Goal: Obtain resource: Download file/media

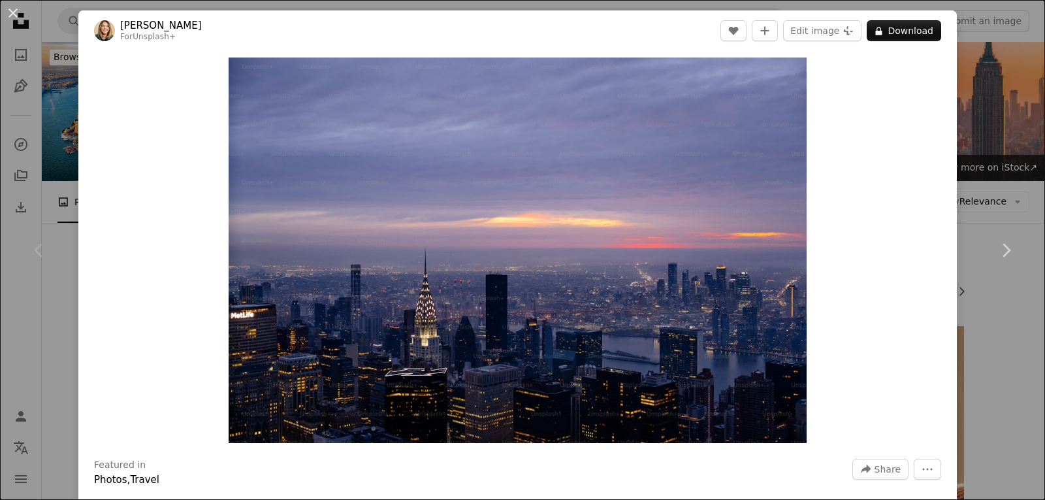
scroll to position [234, 0]
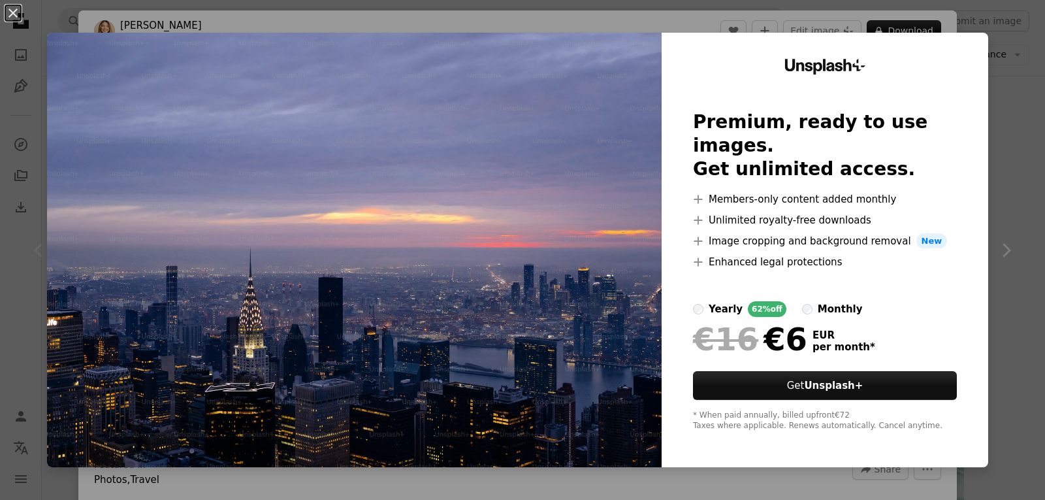
click at [1008, 54] on div "An X shape Unsplash+ Premium, ready to use images. Get unlimited access. A plus…" at bounding box center [522, 250] width 1045 height 500
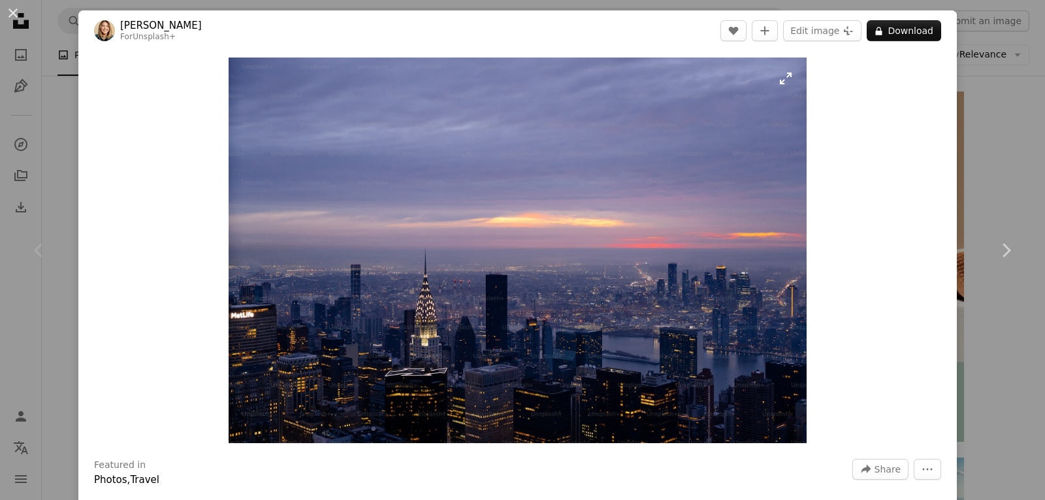
click at [546, 274] on img "Zoom in on this image" at bounding box center [518, 249] width 578 height 385
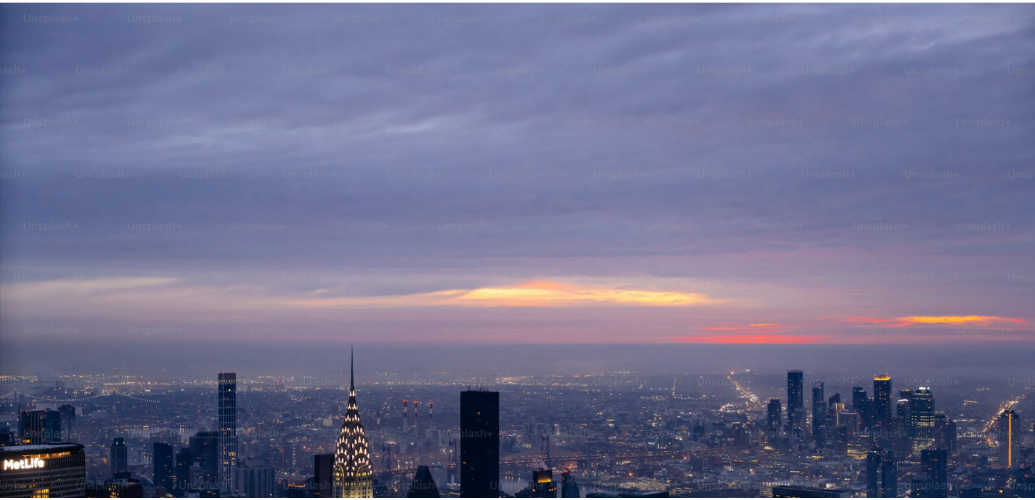
scroll to position [93, 0]
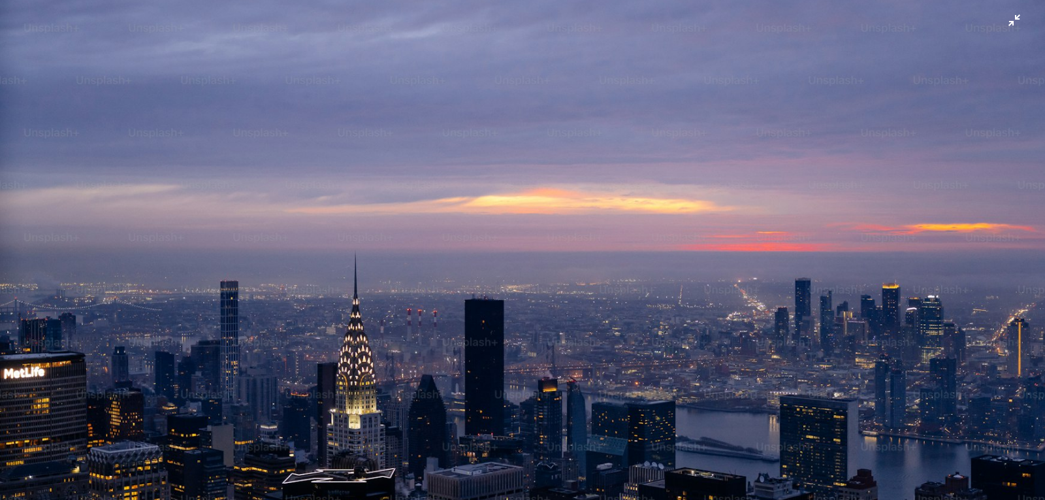
click at [1000, 27] on img "Zoom out on this image" at bounding box center [522, 255] width 1046 height 697
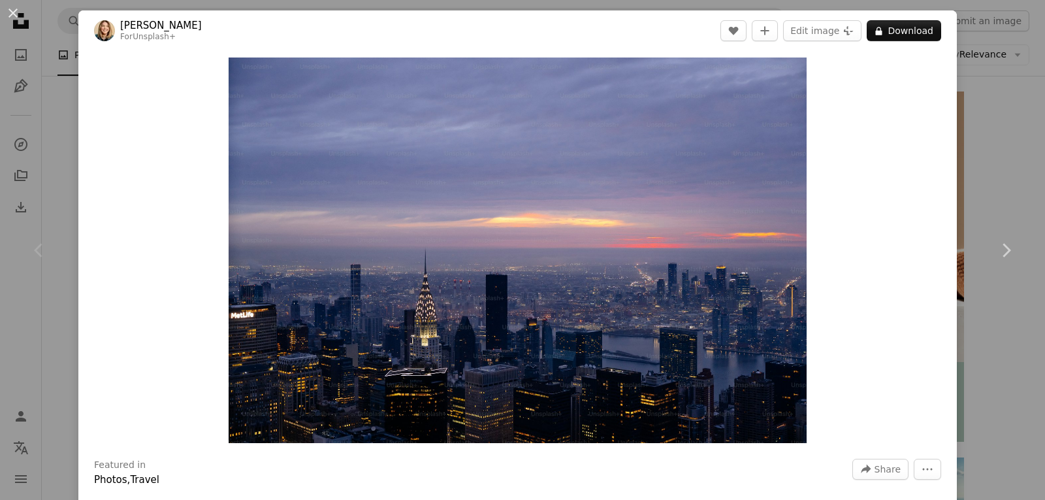
click at [1006, 76] on div "An X shape Chevron left Chevron right [PERSON_NAME] For Unsplash+ A heart A plu…" at bounding box center [522, 250] width 1045 height 500
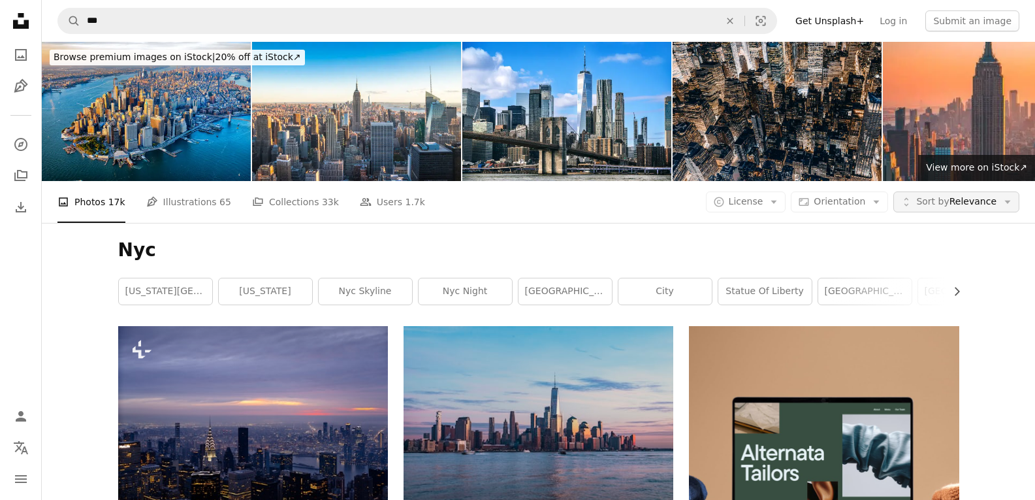
click at [955, 197] on span "Sort by Relevance" at bounding box center [956, 201] width 80 height 13
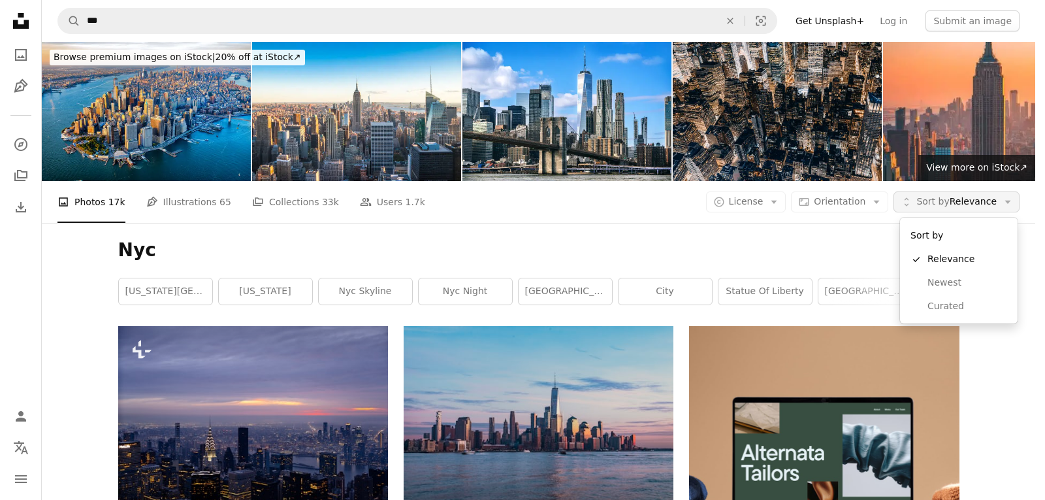
click at [955, 197] on span "Sort by Relevance" at bounding box center [956, 201] width 80 height 13
